Goal: Contribute content: Add original content to the website for others to see

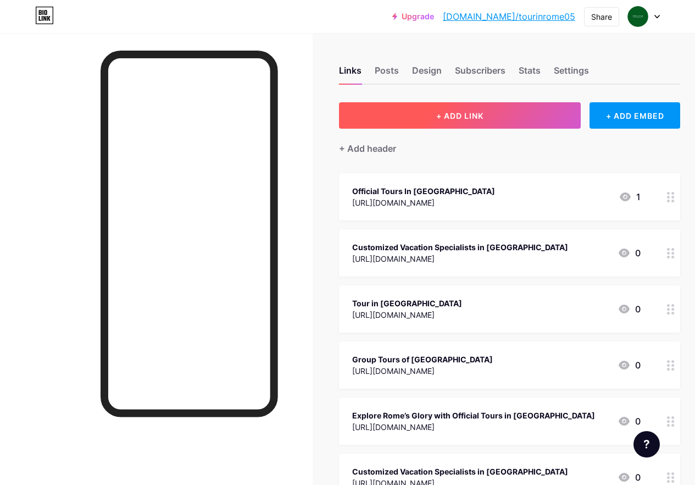
click at [478, 127] on button "+ ADD LINK" at bounding box center [460, 115] width 242 height 26
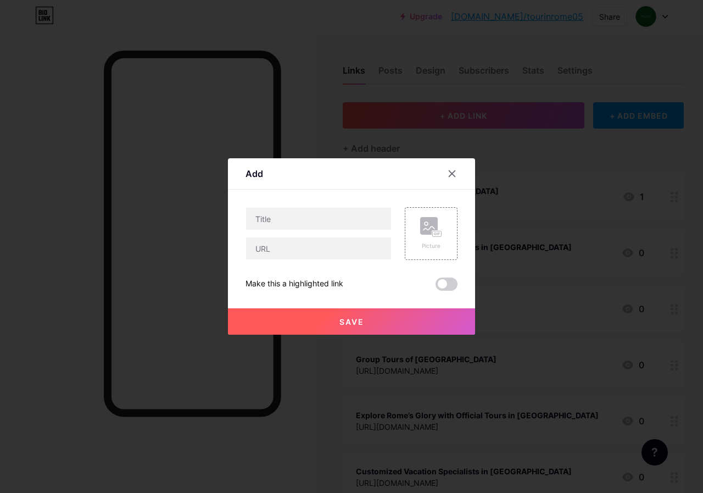
click at [320, 262] on div "Picture Make this a highlighted link Save" at bounding box center [352, 249] width 212 height 84
click at [303, 238] on input "text" at bounding box center [318, 248] width 145 height 22
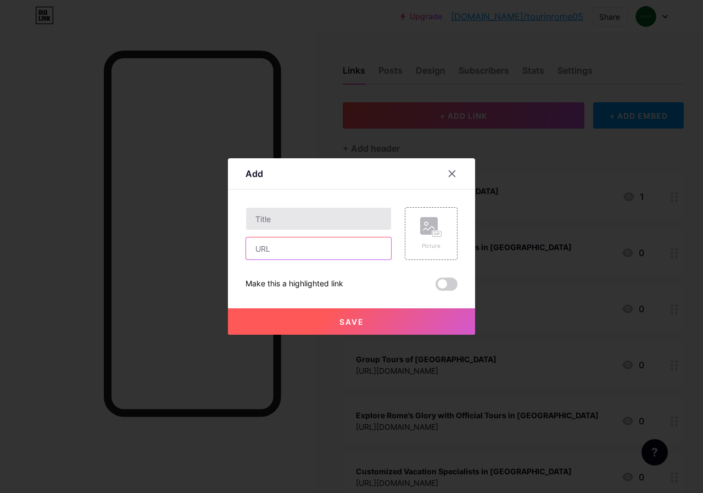
paste input "[URL][DOMAIN_NAME]"
type input "[URL][DOMAIN_NAME]"
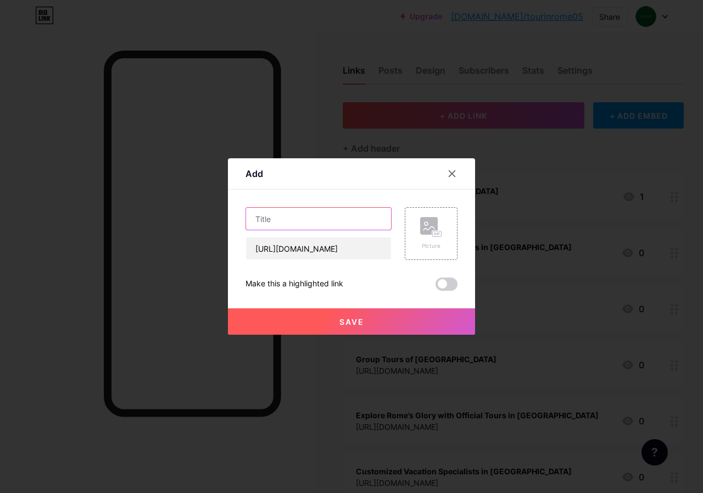
click at [290, 210] on input "text" at bounding box center [318, 219] width 145 height 22
paste input "places to visit in [GEOGRAPHIC_DATA]"
type input "places to visit in [GEOGRAPHIC_DATA]"
click at [378, 322] on button "Save" at bounding box center [351, 321] width 247 height 26
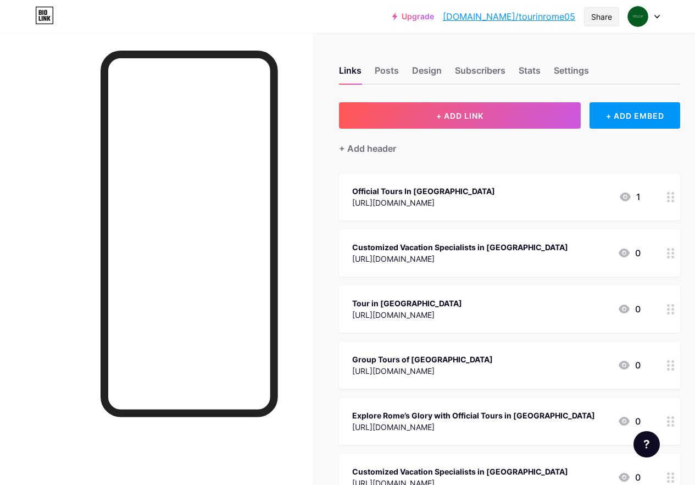
click at [598, 8] on div "Share" at bounding box center [601, 16] width 35 height 19
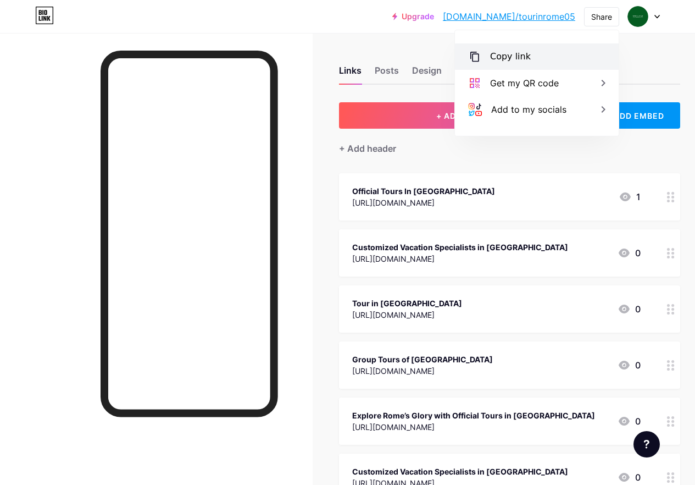
click at [533, 60] on div "Copy link" at bounding box center [537, 56] width 164 height 26
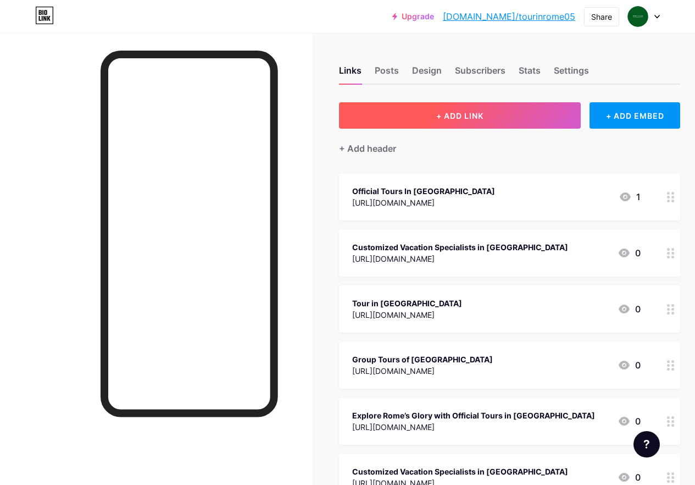
click at [457, 124] on button "+ ADD LINK" at bounding box center [460, 115] width 242 height 26
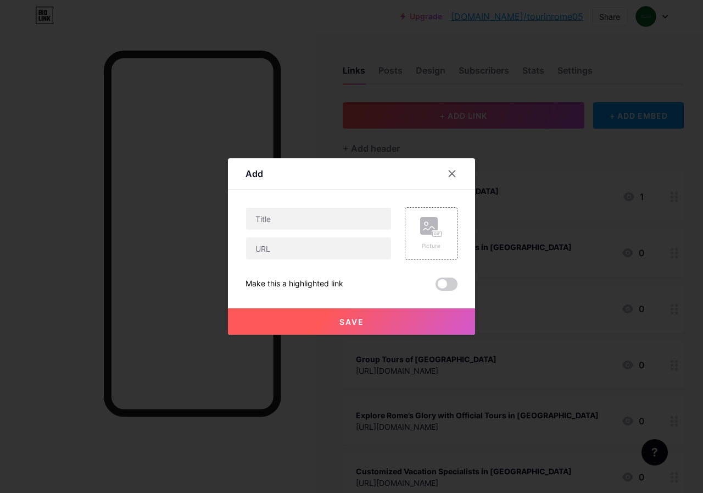
click at [454, 116] on div at bounding box center [351, 246] width 703 height 493
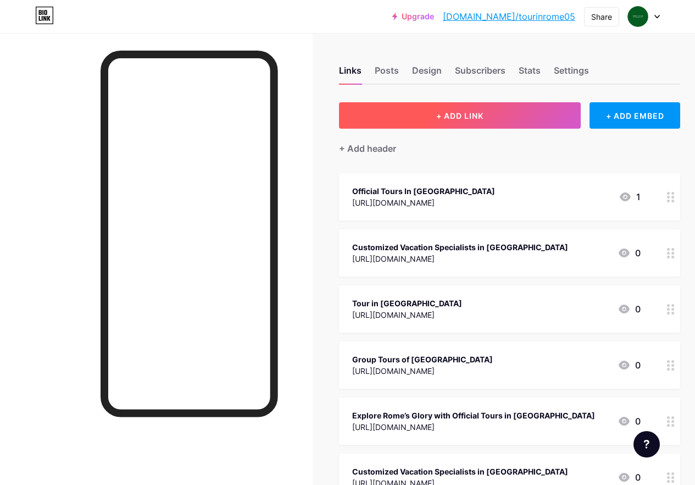
click at [464, 120] on button "+ ADD LINK" at bounding box center [460, 115] width 242 height 26
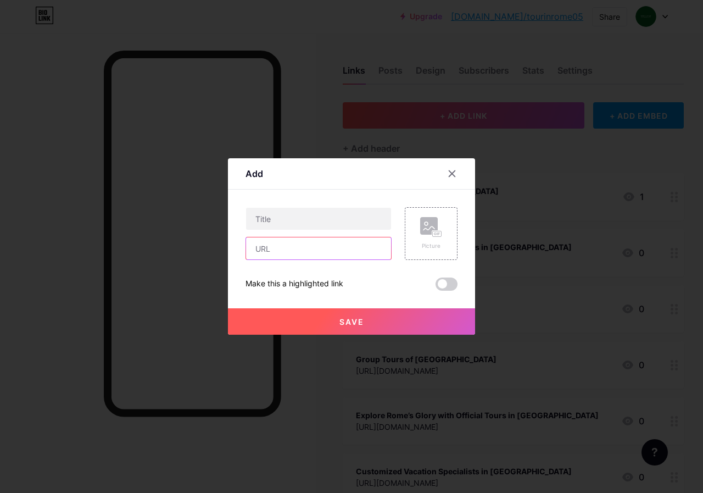
click at [292, 243] on input "text" at bounding box center [318, 248] width 145 height 22
paste input "[URL][DOMAIN_NAME][PERSON_NAME]"
type input "[URL][DOMAIN_NAME][PERSON_NAME]"
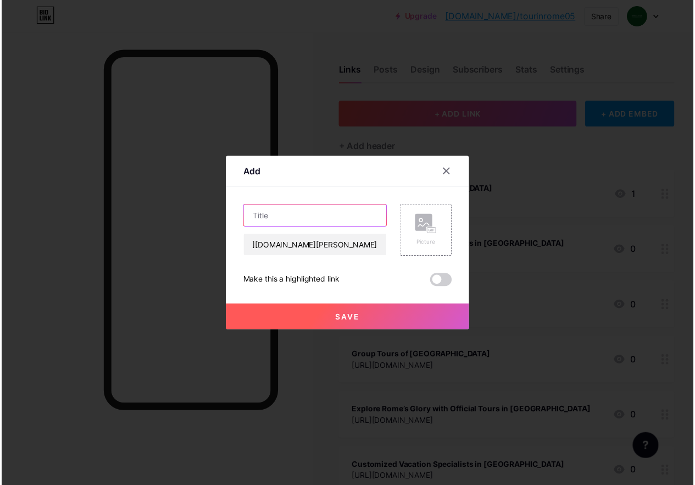
scroll to position [0, 0]
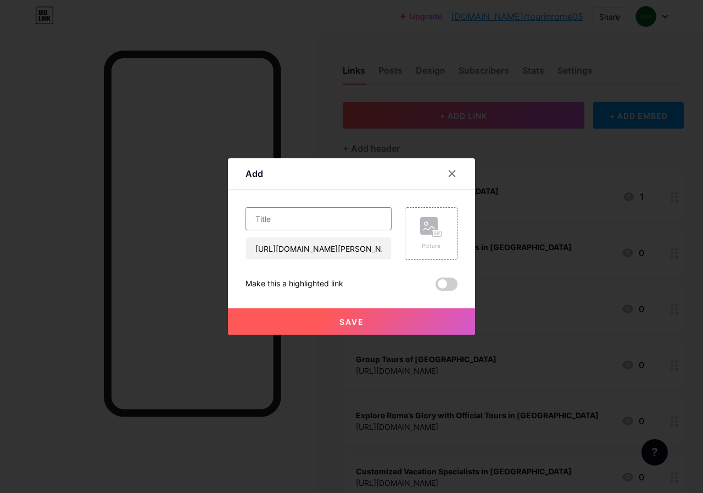
click at [285, 218] on input "text" at bounding box center [318, 219] width 145 height 22
paste input "Official Tours In [GEOGRAPHIC_DATA]"
type input "Official Tours In [GEOGRAPHIC_DATA]"
click at [373, 323] on button "Save" at bounding box center [351, 321] width 247 height 26
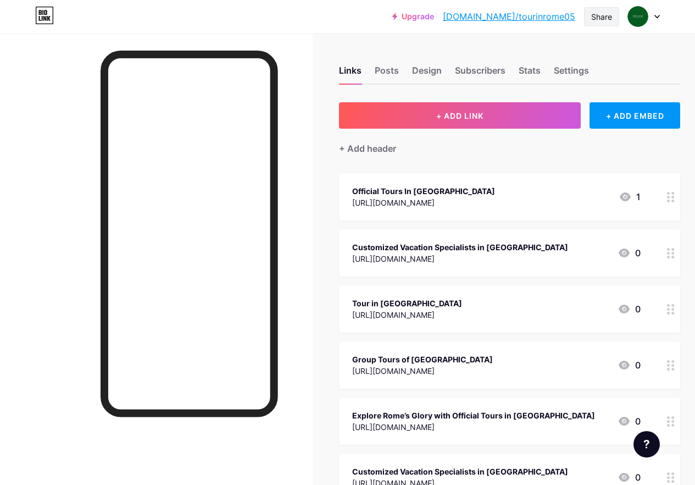
click at [607, 18] on div "Share" at bounding box center [601, 17] width 21 height 12
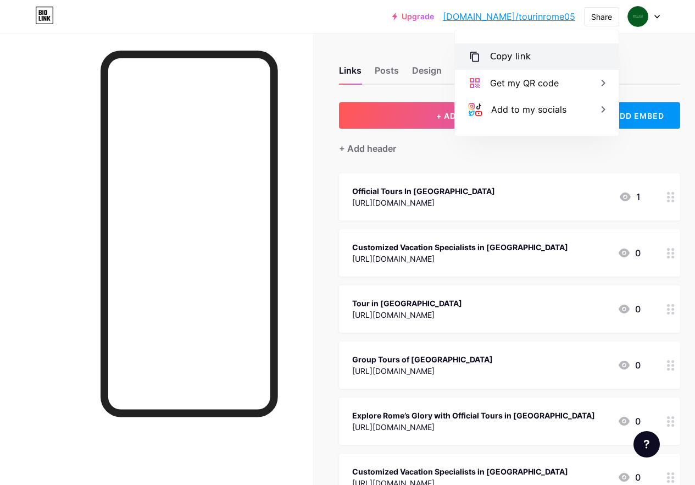
click at [553, 58] on div "Copy link" at bounding box center [537, 56] width 164 height 26
